Goal: Obtain resource: Download file/media

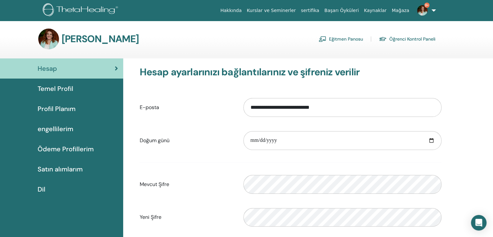
click at [67, 87] on font "Temel Profil" at bounding box center [56, 88] width 36 height 8
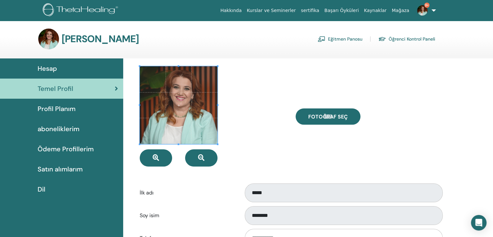
click at [347, 37] on link "Eğitmen Panosu" at bounding box center [340, 39] width 45 height 10
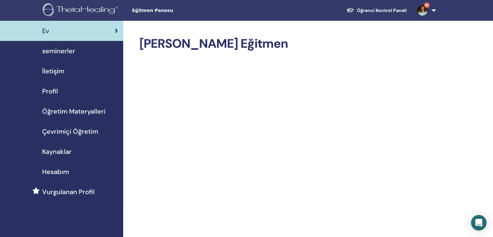
click at [82, 109] on span "Öğretim Materyalleri" at bounding box center [73, 111] width 63 height 10
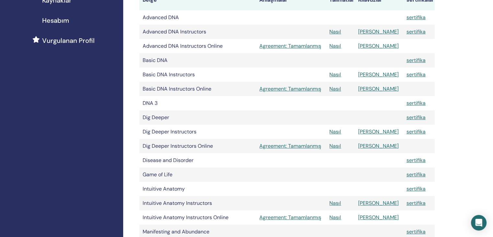
scroll to position [302, 0]
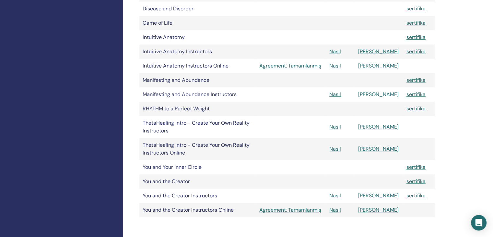
click at [374, 93] on link "[PERSON_NAME]" at bounding box center [378, 94] width 41 height 7
